Goal: Transaction & Acquisition: Purchase product/service

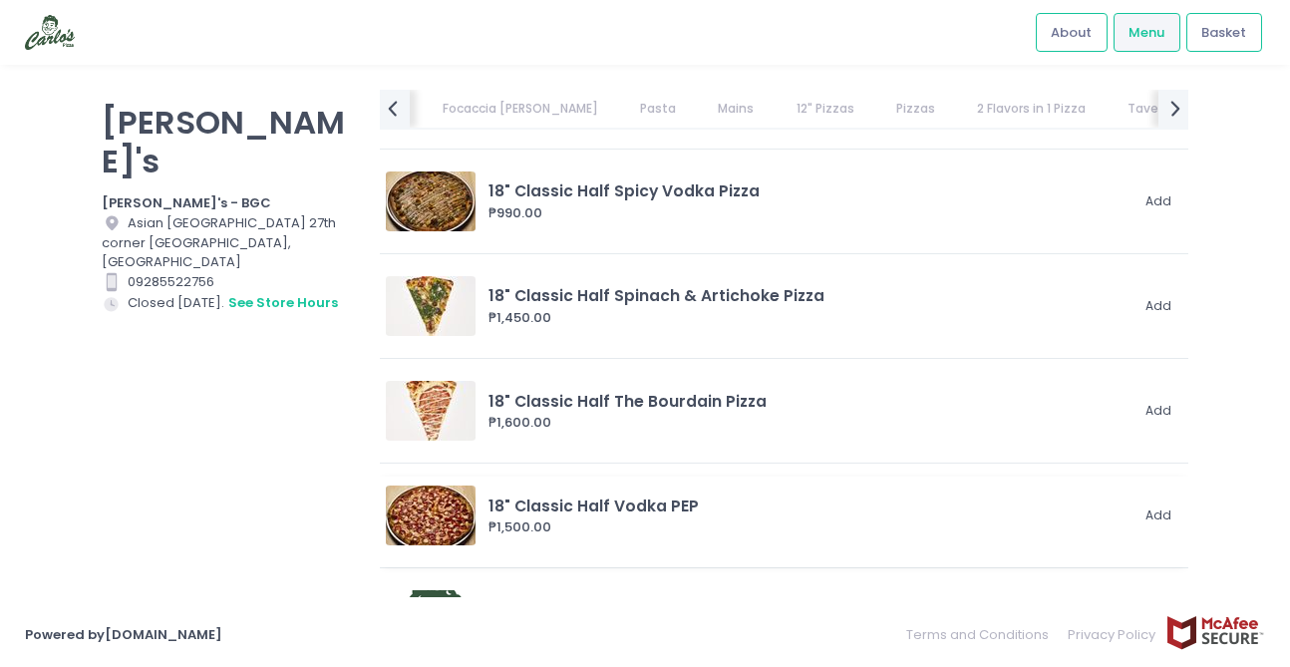
scroll to position [6174, 0]
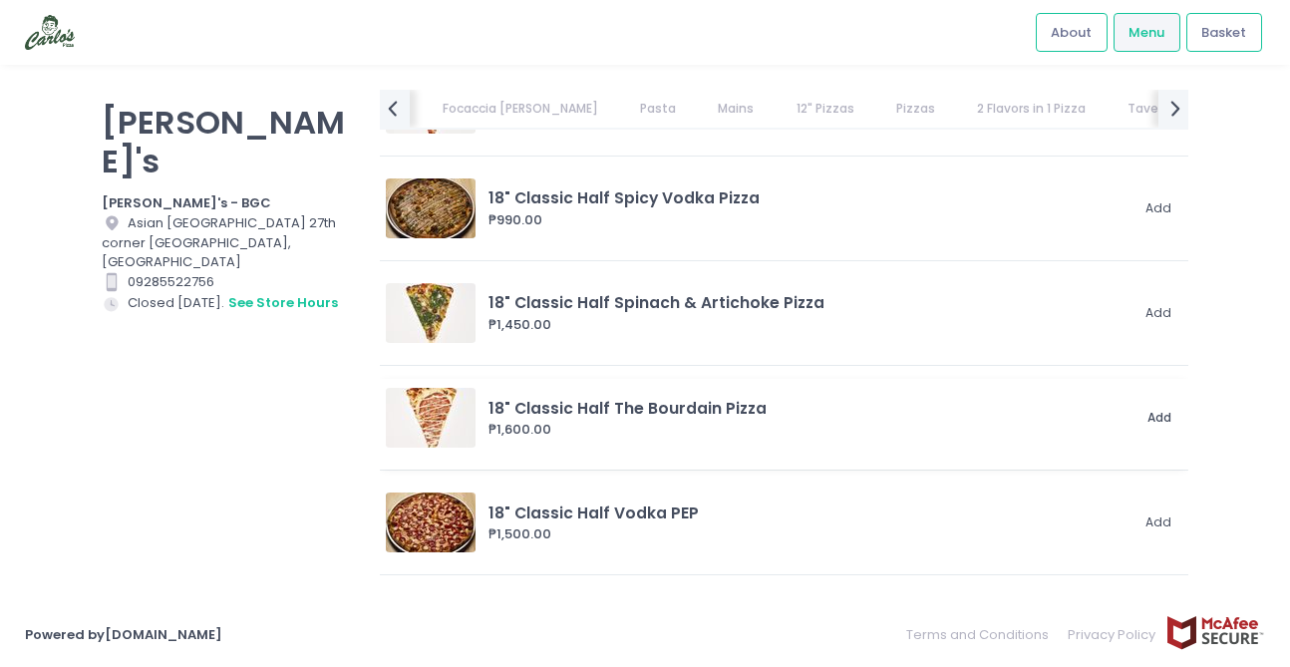
click at [1143, 417] on button "Add" at bounding box center [1160, 418] width 46 height 33
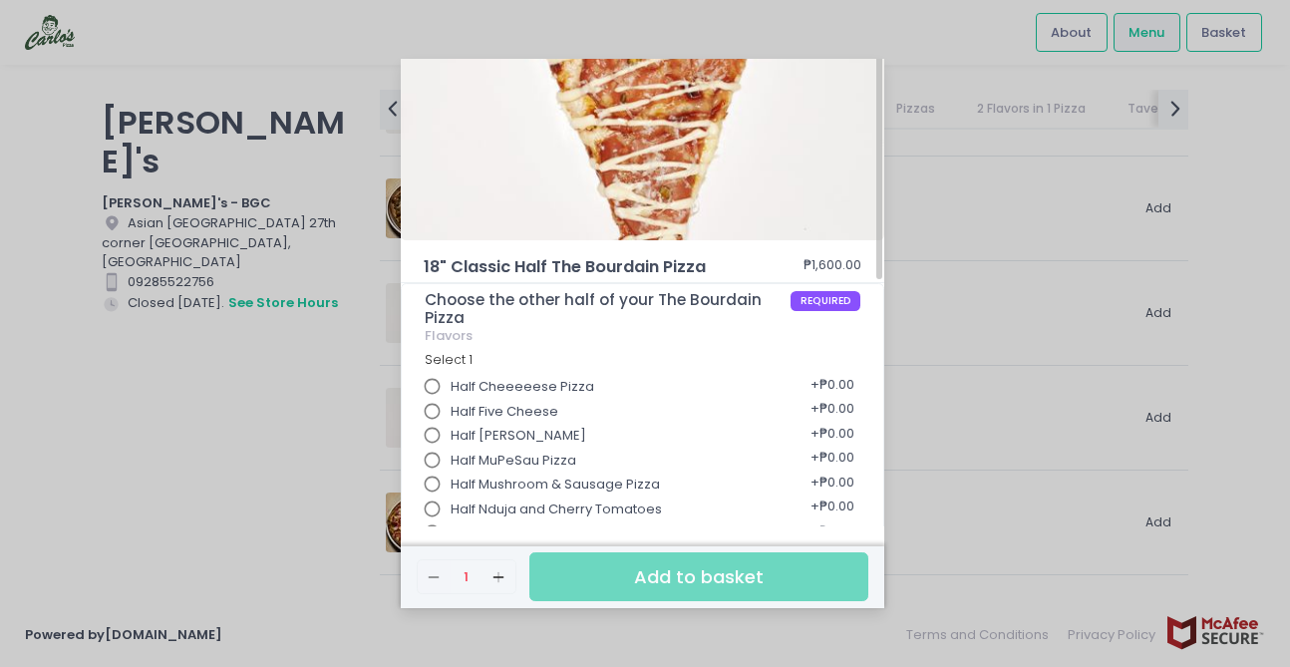
scroll to position [0, 0]
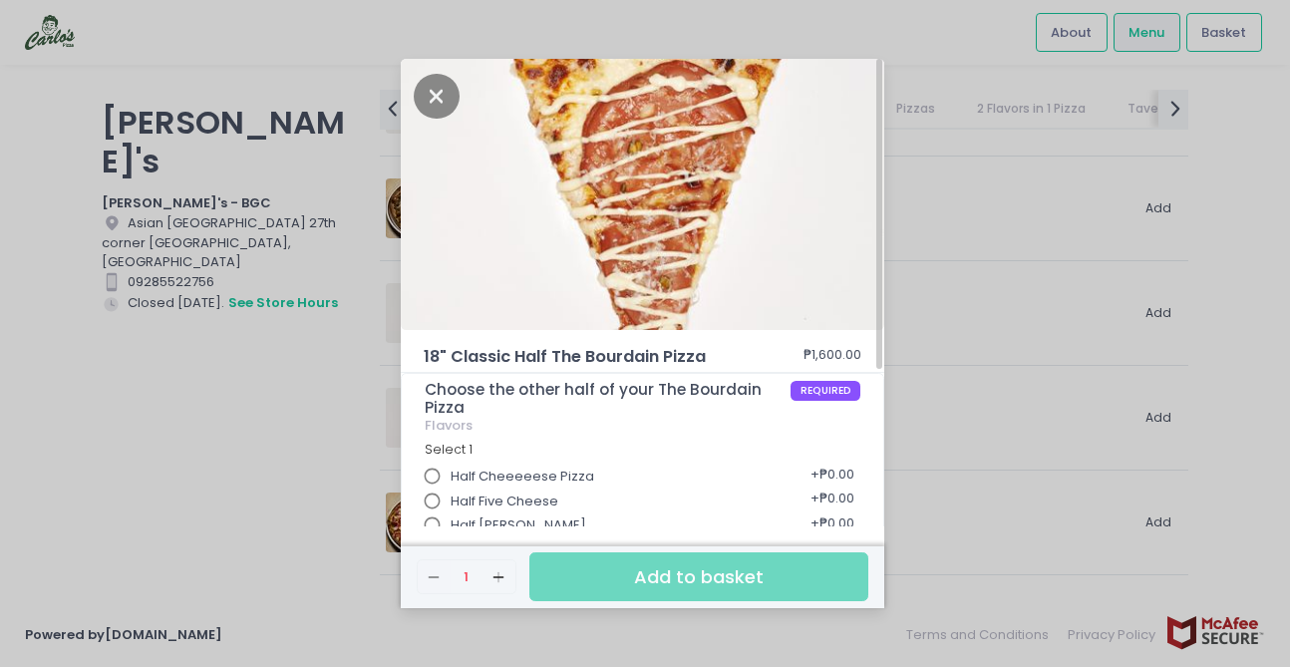
click at [961, 243] on div "18" Classic Half The Bourdain Pizza ₱1,600.00 Choose the other half of your The…" at bounding box center [645, 333] width 1290 height 667
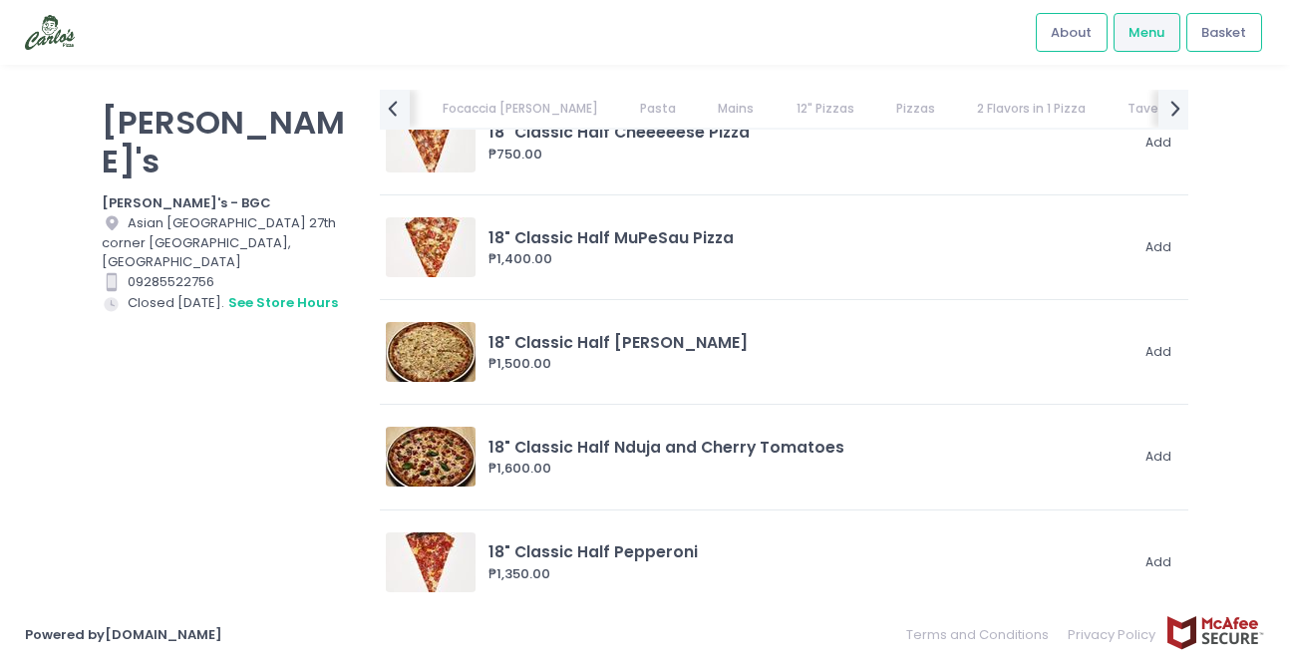
scroll to position [5843, 0]
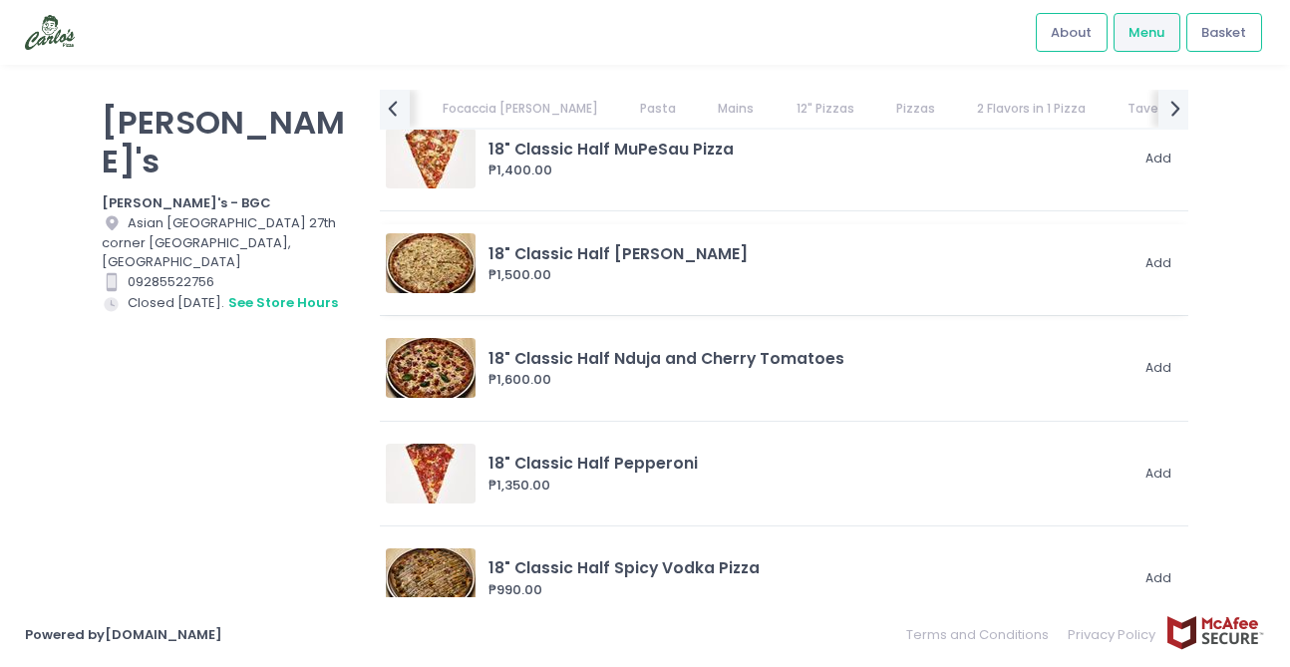
click at [964, 265] on div "₱1,500.00" at bounding box center [808, 275] width 639 height 20
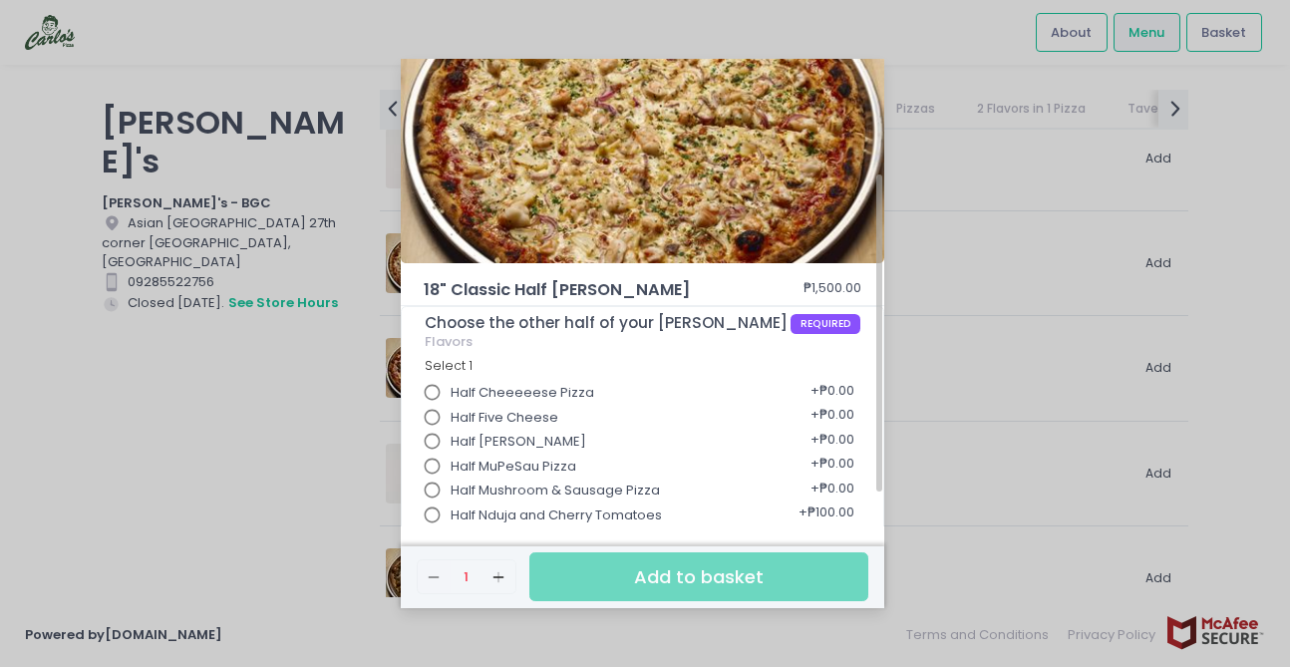
scroll to position [220, 0]
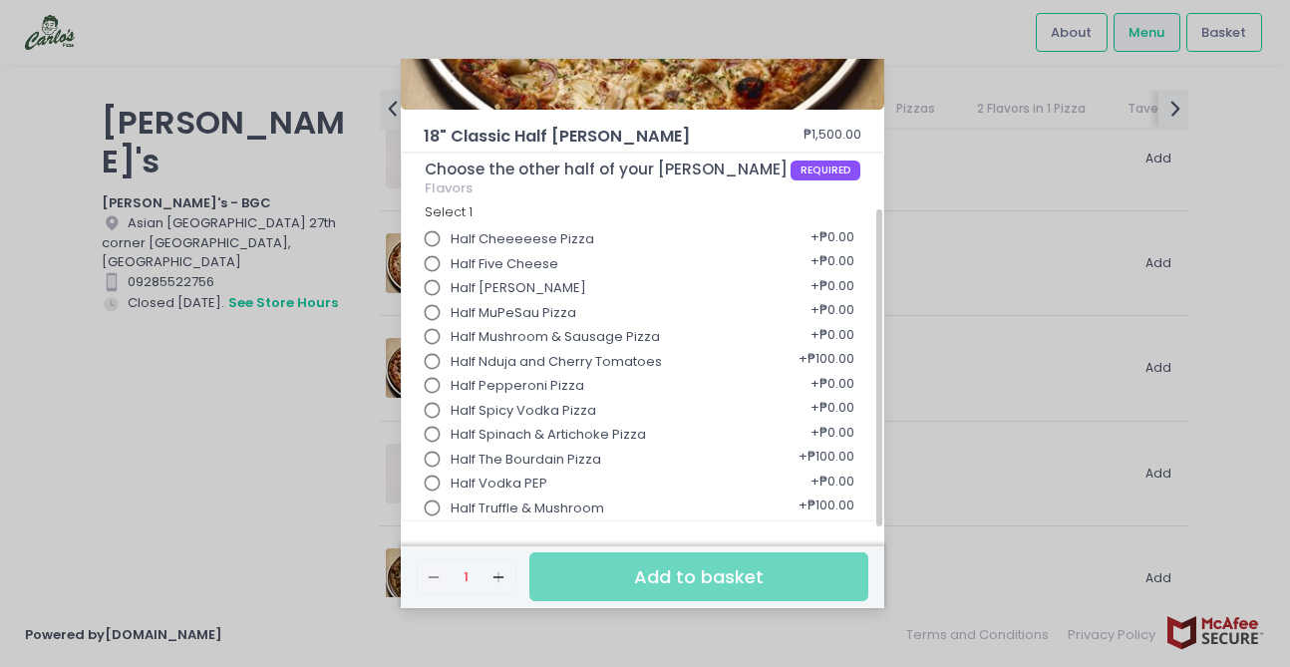
click at [624, 433] on span "Half Spinach & Artichoke Pizza" at bounding box center [548, 435] width 195 height 20
click at [452, 433] on input "Half Spinach & Artichoke Pizza" at bounding box center [433, 435] width 38 height 38
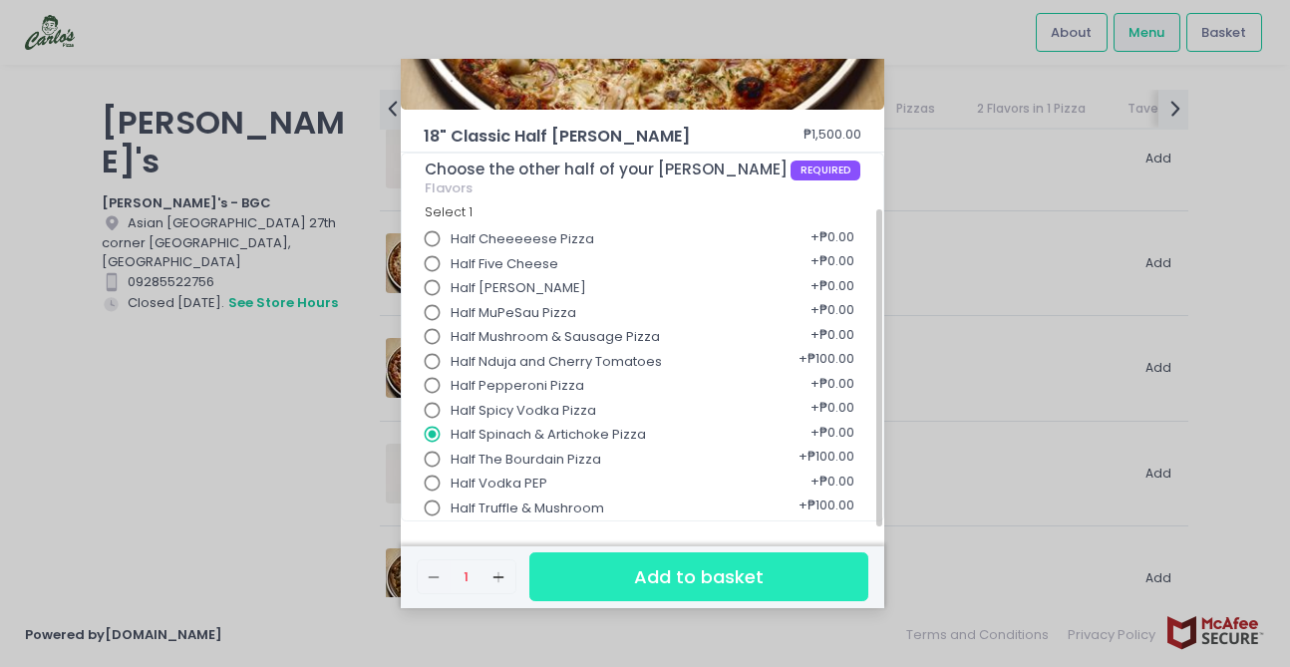
click at [664, 584] on button "Add to basket" at bounding box center [699, 576] width 339 height 49
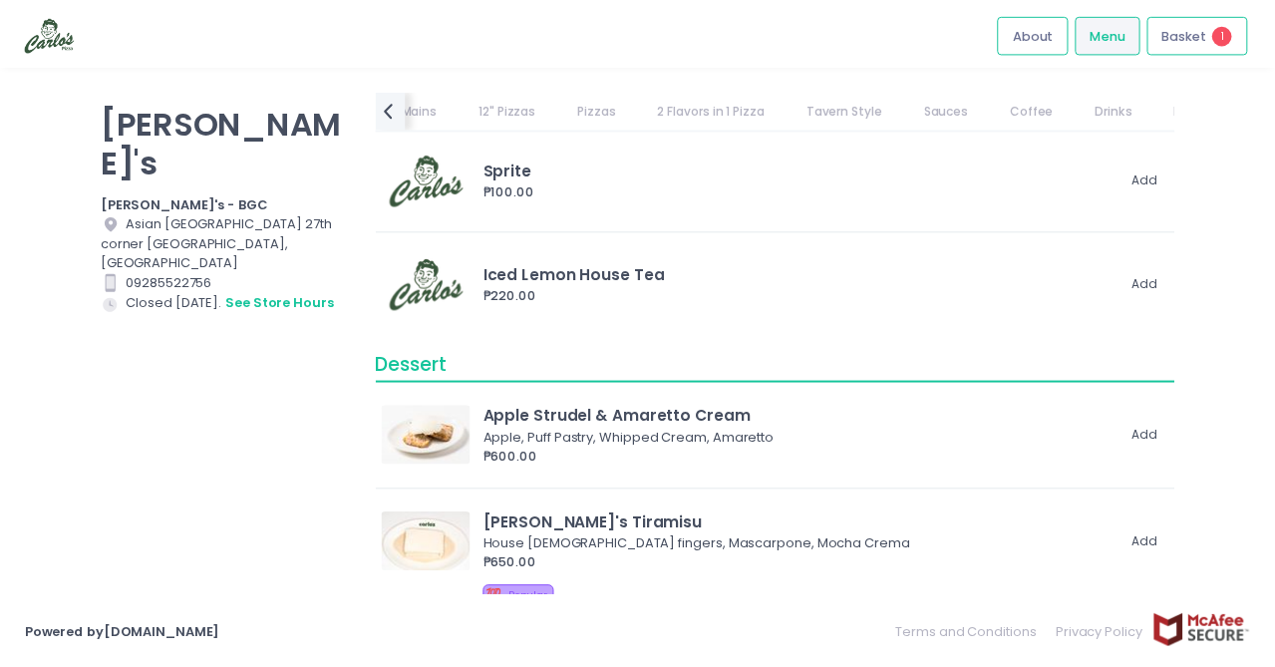
scroll to position [10727, 0]
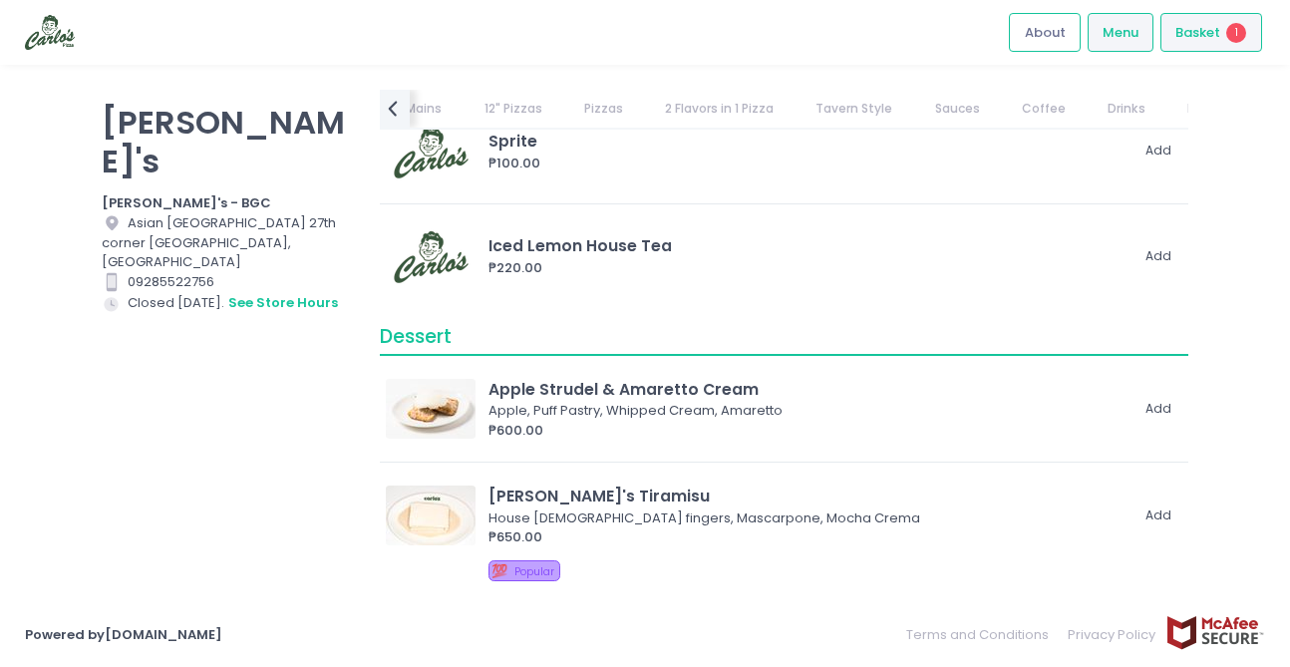
click at [1221, 44] on div "Basket 1" at bounding box center [1212, 32] width 102 height 39
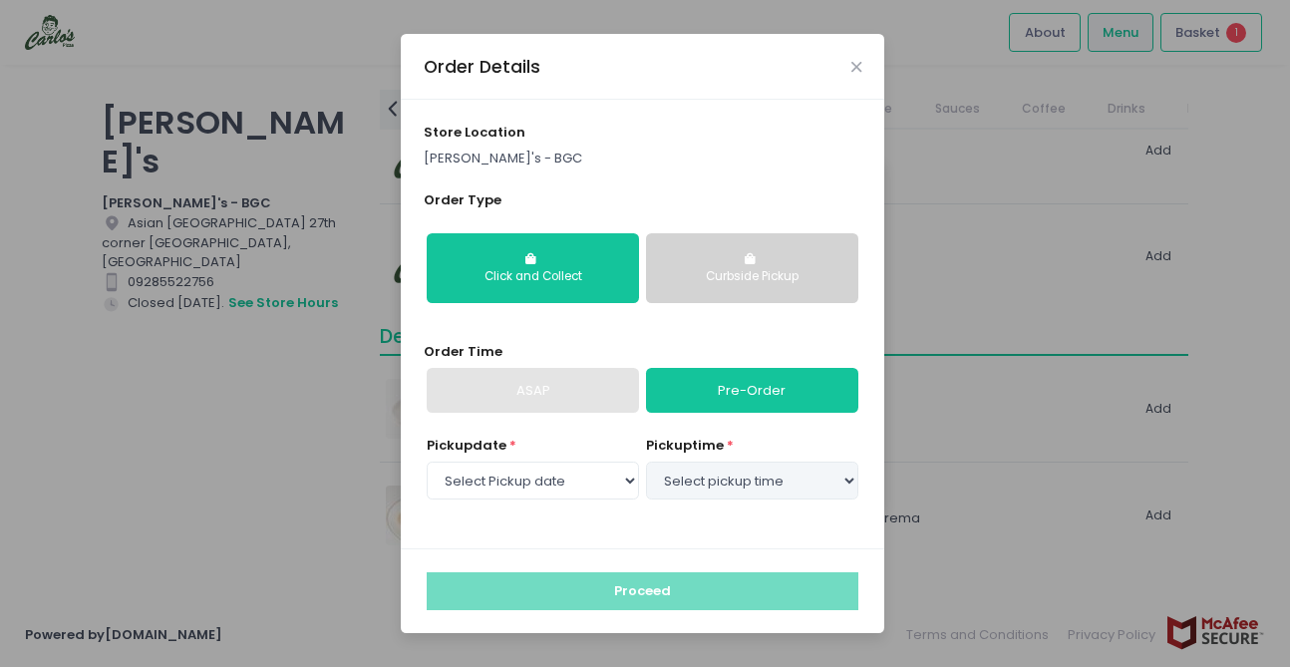
click at [730, 379] on link "Pre-Order" at bounding box center [752, 391] width 212 height 46
click at [734, 393] on link "Pre-Order" at bounding box center [752, 391] width 212 height 46
click at [606, 494] on select "Select Pickup date [DATE]" at bounding box center [533, 481] width 212 height 38
select select "[DATE]"
click at [427, 462] on select "Select Pickup date [DATE]" at bounding box center [533, 481] width 212 height 38
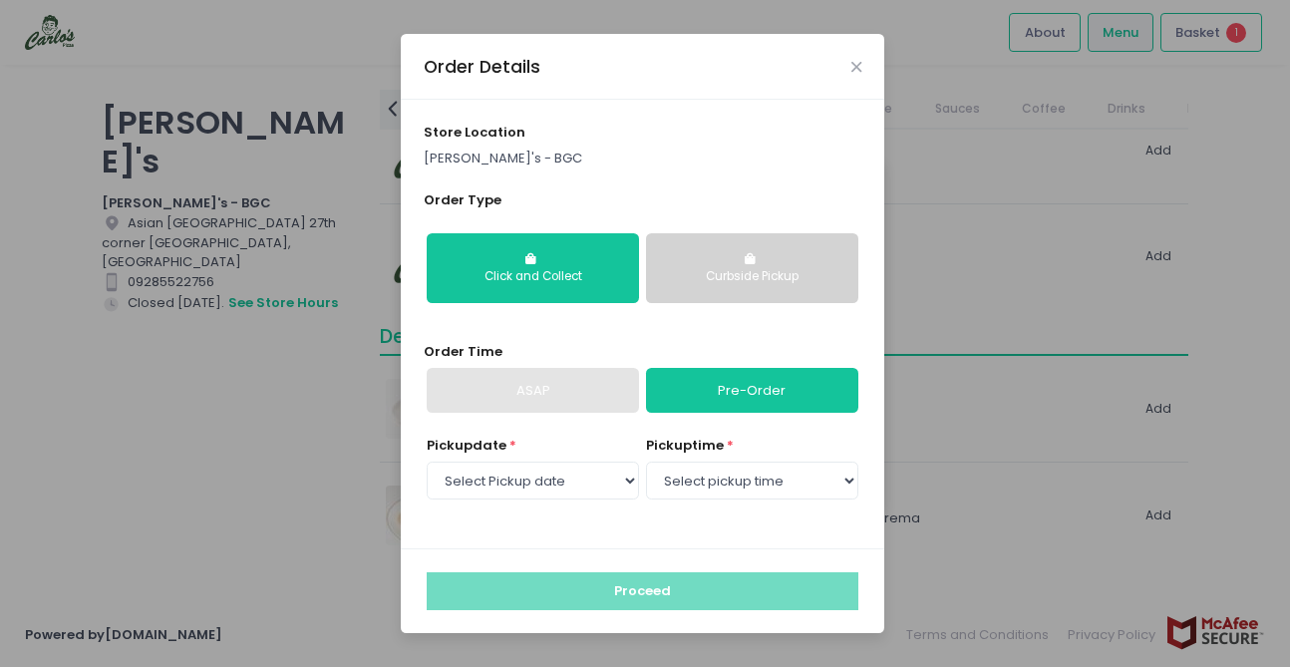
select select "12:00"
click at [646, 462] on select "Select pickup time 11:00 AM - 11:30 AM 11:30 AM - 12:00 PM 12:00 PM - 12:30 PM …" at bounding box center [752, 481] width 212 height 38
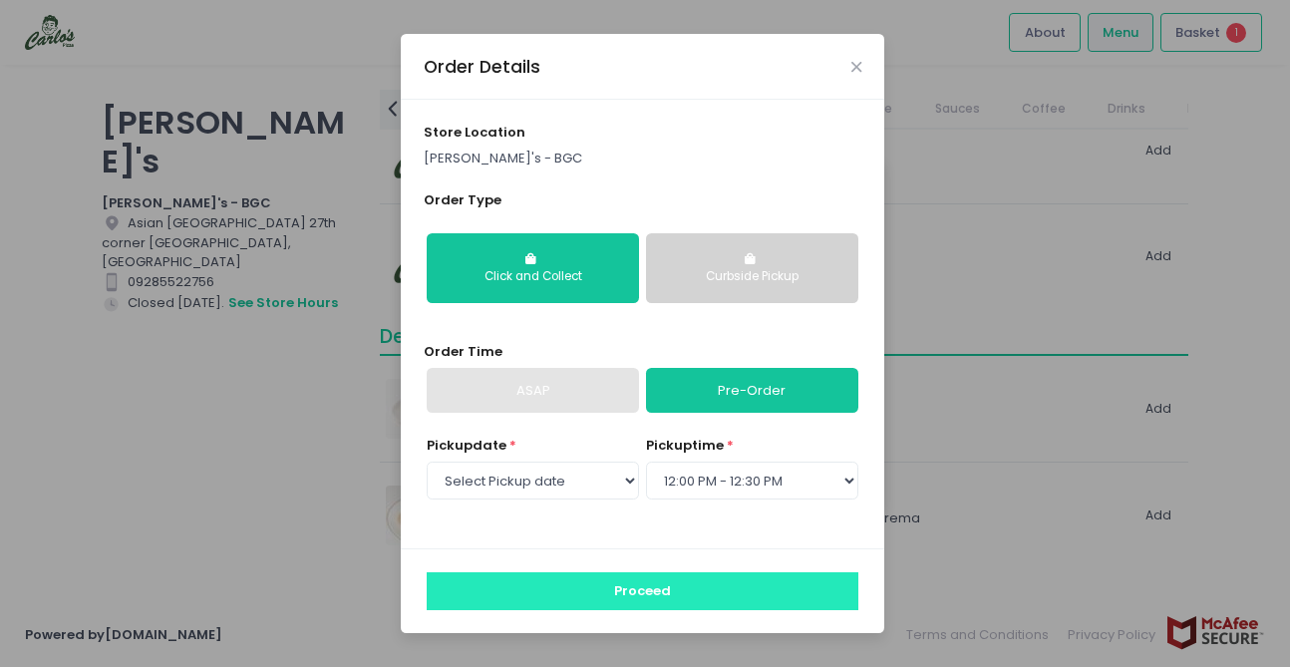
click at [699, 585] on button "Proceed" at bounding box center [643, 591] width 432 height 38
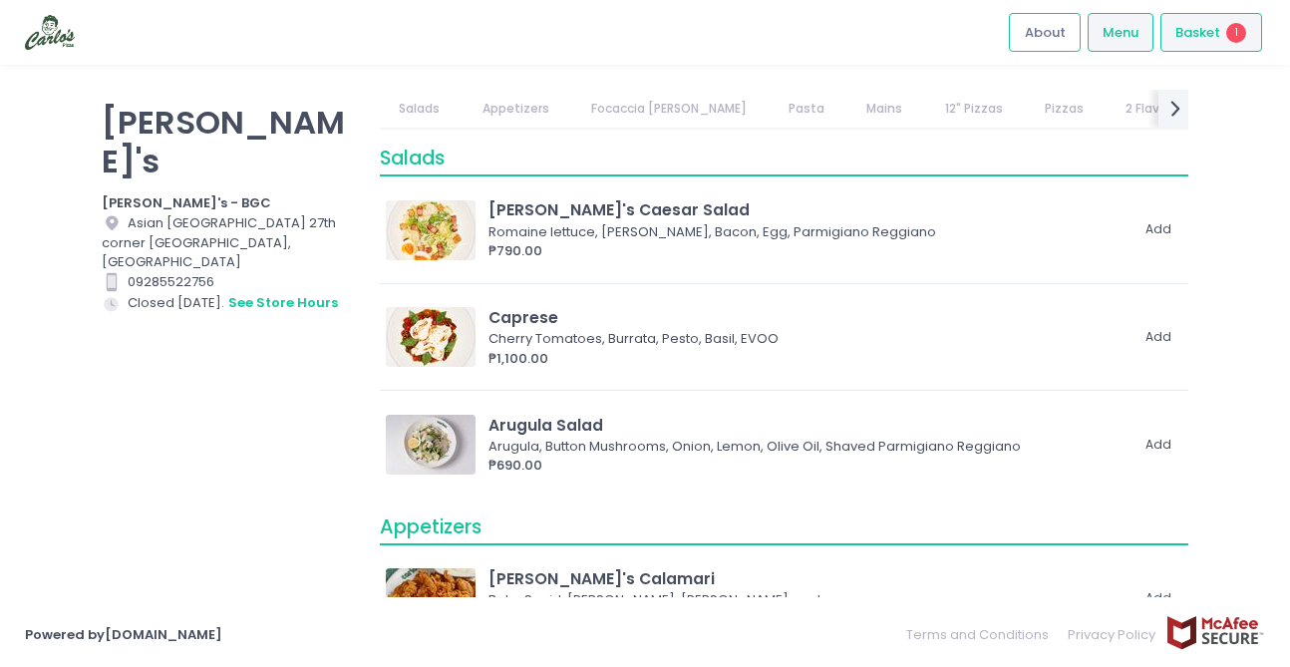
click at [1216, 48] on div "Basket 1" at bounding box center [1212, 32] width 102 height 39
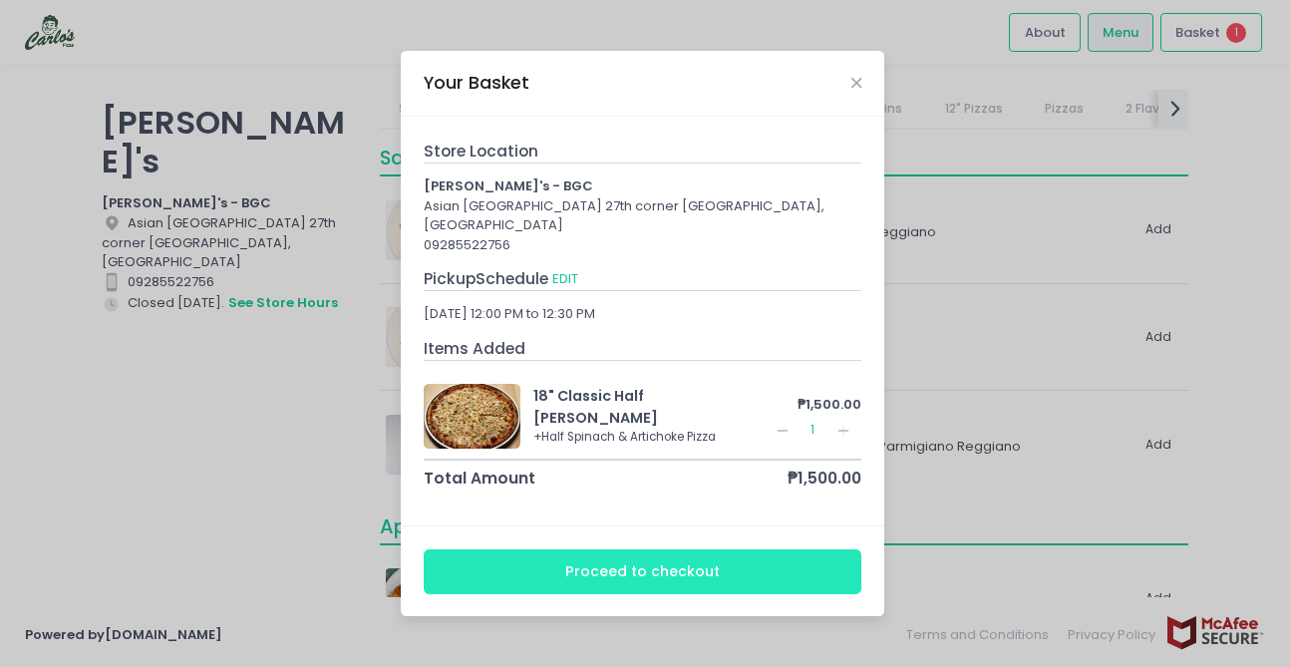
click at [653, 551] on button "Proceed to checkout" at bounding box center [643, 571] width 439 height 45
click at [653, 569] on button "Proceed to checkout" at bounding box center [643, 571] width 439 height 45
